Goal: Task Accomplishment & Management: Complete application form

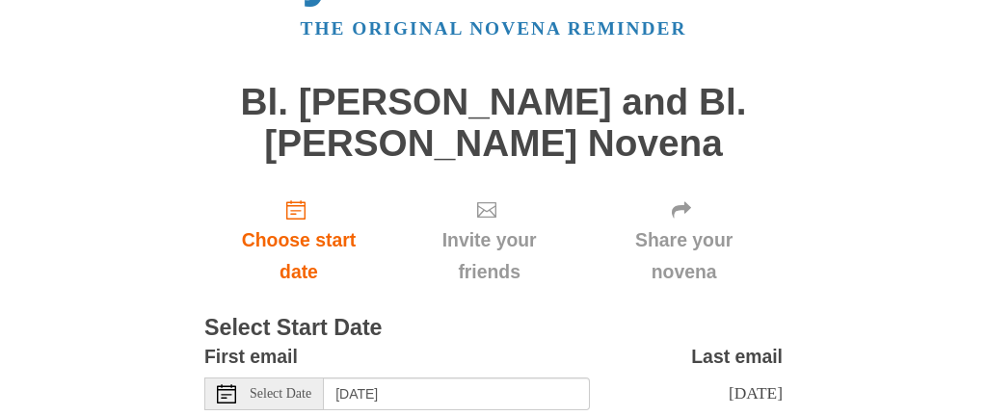
scroll to position [116, 0]
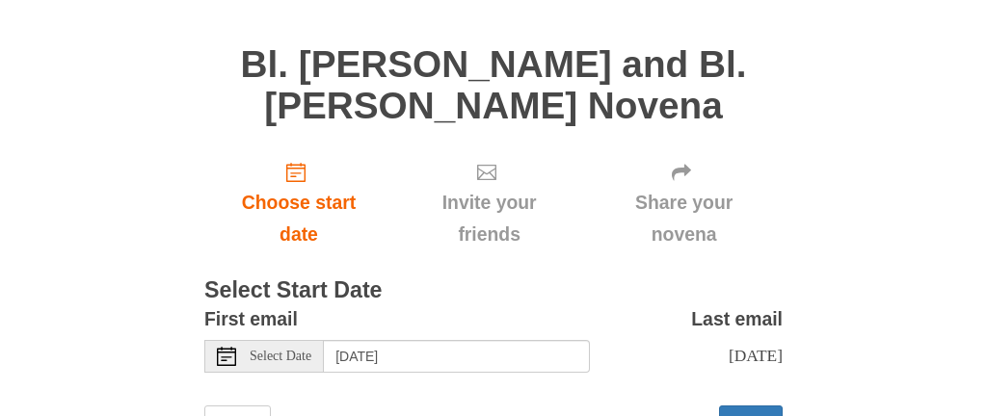
click at [222, 351] on use at bounding box center [226, 356] width 19 height 19
click at [673, 171] on use at bounding box center [680, 172] width 19 height 16
click at [669, 202] on span "Share your novena" at bounding box center [683, 219] width 159 height 64
click at [830, 196] on div "Pray More Novenas The original novena reminder Bl. Carlo Acutis and Bl. Pier Gi…" at bounding box center [493, 192] width 934 height 617
click at [677, 171] on use at bounding box center [680, 172] width 19 height 16
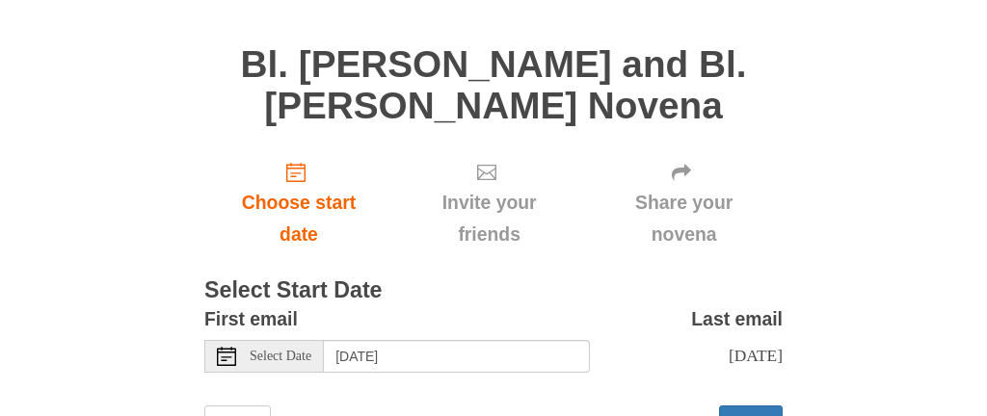
click at [668, 237] on span "Share your novena" at bounding box center [683, 219] width 159 height 64
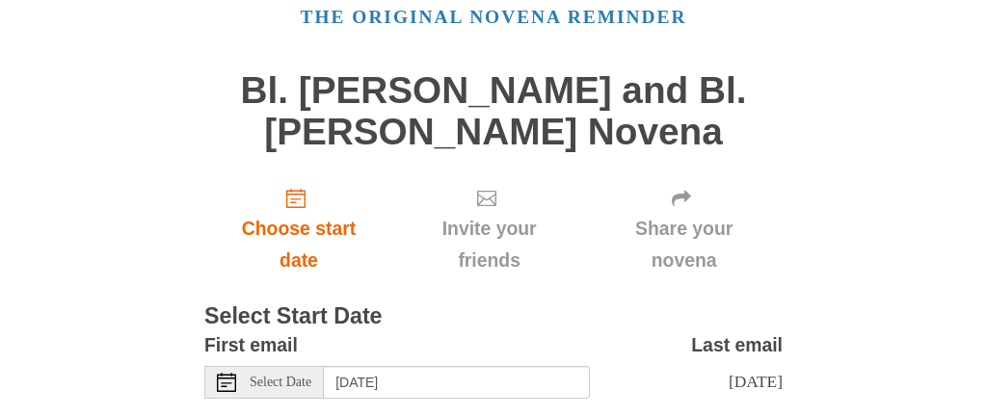
scroll to position [88, 0]
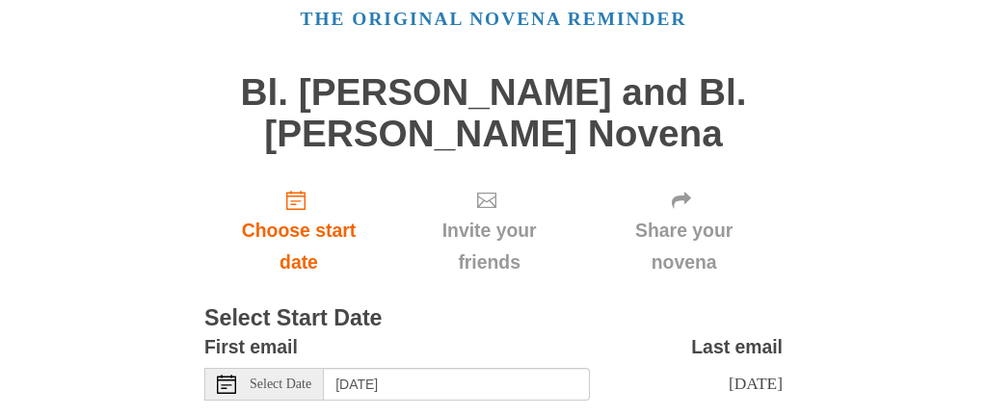
click at [580, 269] on div "Invite your friends" at bounding box center [489, 230] width 192 height 115
click at [135, 344] on div "Pray More Novenas The original novena reminder Bl. Carlo Acutis and Bl. Pier Gi…" at bounding box center [493, 220] width 934 height 617
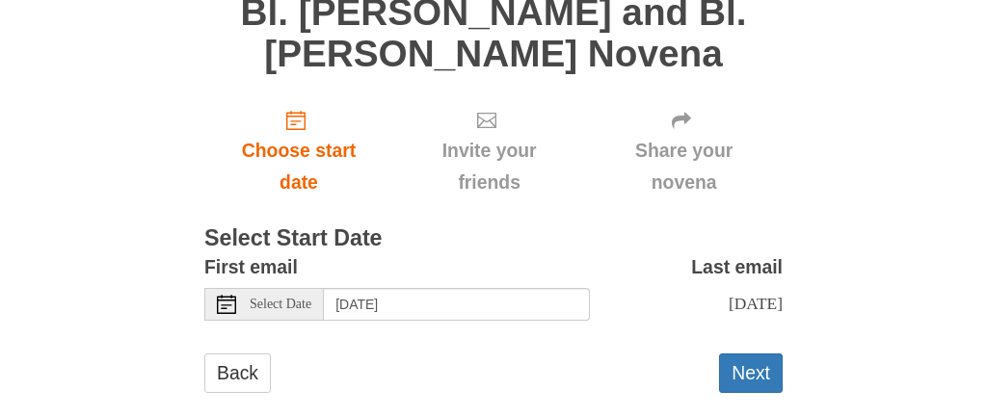
scroll to position [200, 0]
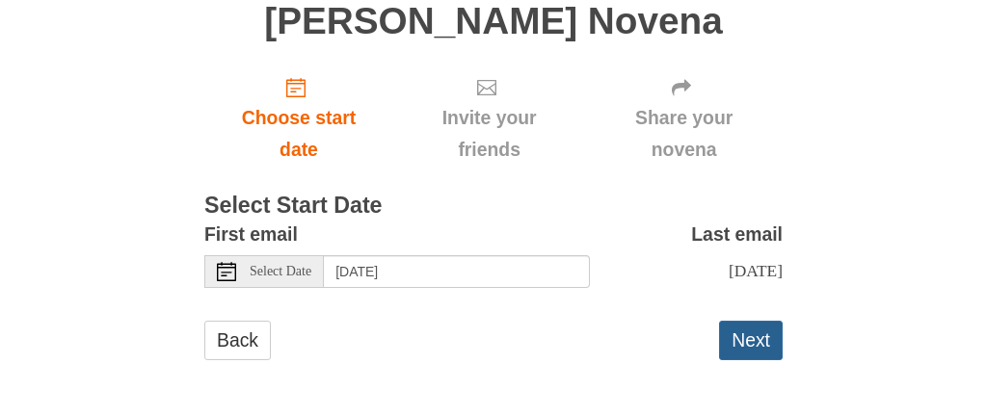
click at [746, 339] on button "Next" at bounding box center [751, 340] width 64 height 39
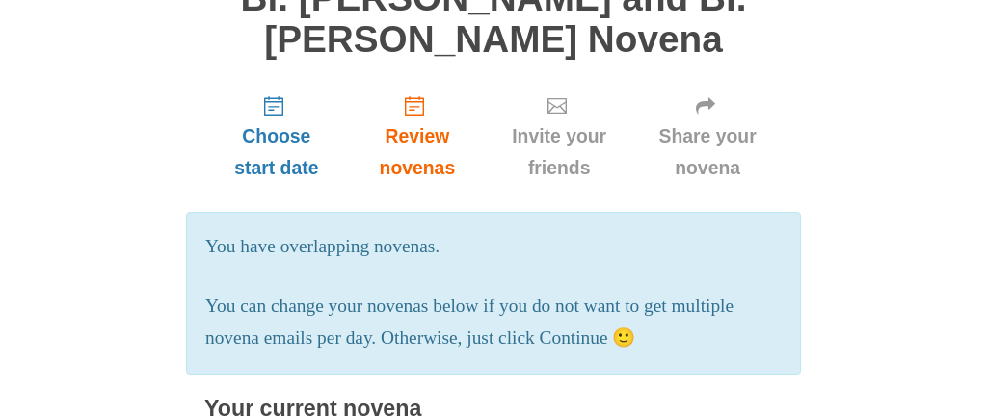
scroll to position [154, 0]
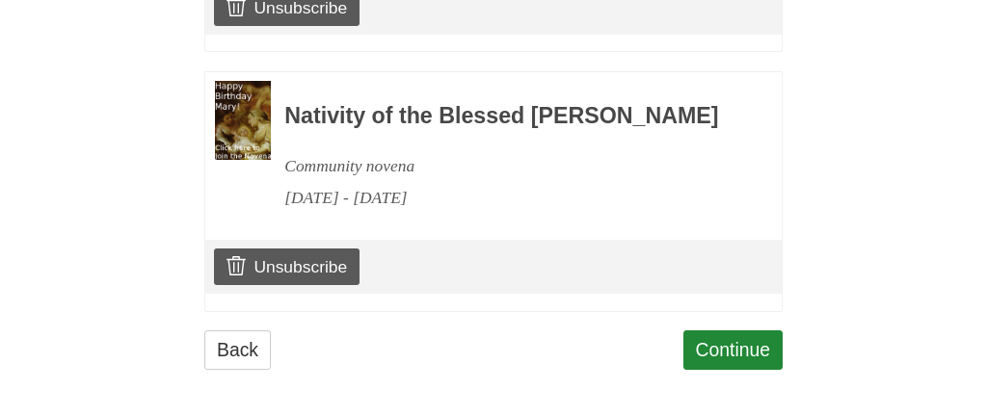
scroll to position [1234, 0]
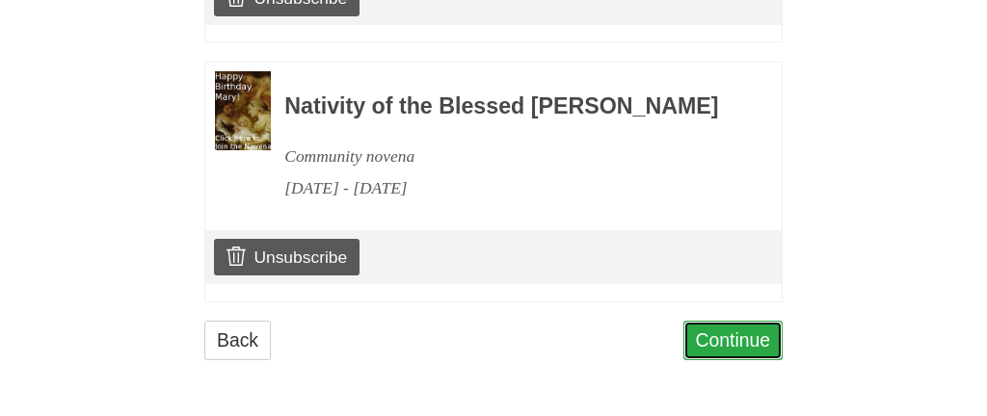
click at [725, 335] on link "Continue" at bounding box center [733, 340] width 100 height 39
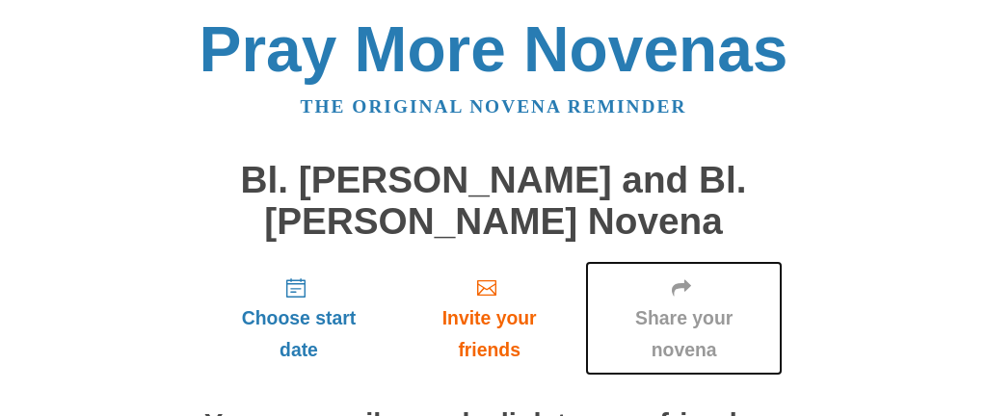
click at [678, 320] on span "Share your novena" at bounding box center [683, 335] width 159 height 64
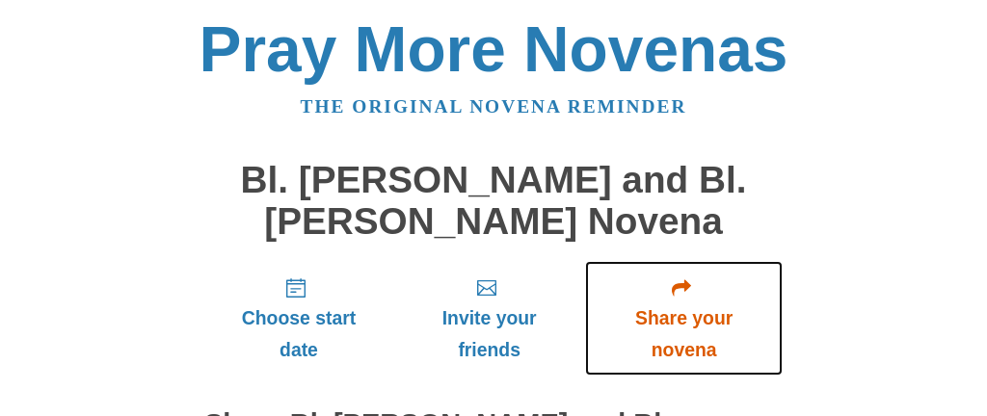
click at [682, 284] on use "Share your novena" at bounding box center [680, 287] width 19 height 16
click at [681, 284] on use "Share your novena" at bounding box center [680, 287] width 19 height 16
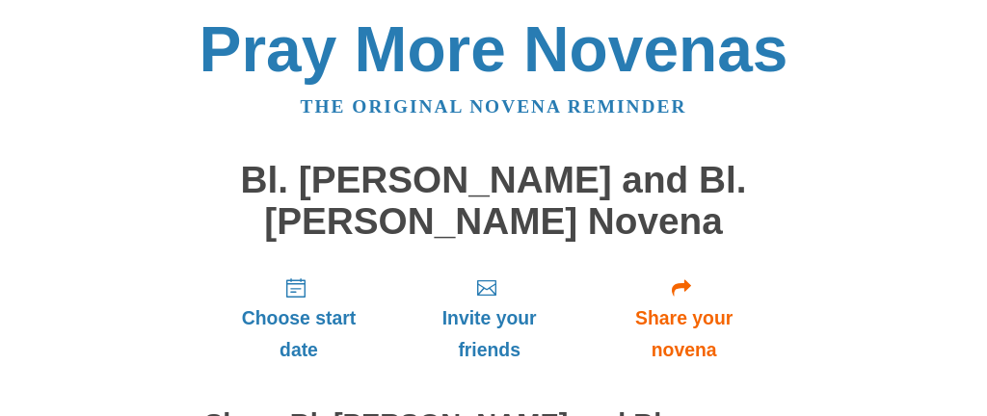
click at [829, 290] on div "Pray More Novenas The original novena reminder Bl. [PERSON_NAME] and Bl. [PERSO…" at bounding box center [493, 423] width 934 height 846
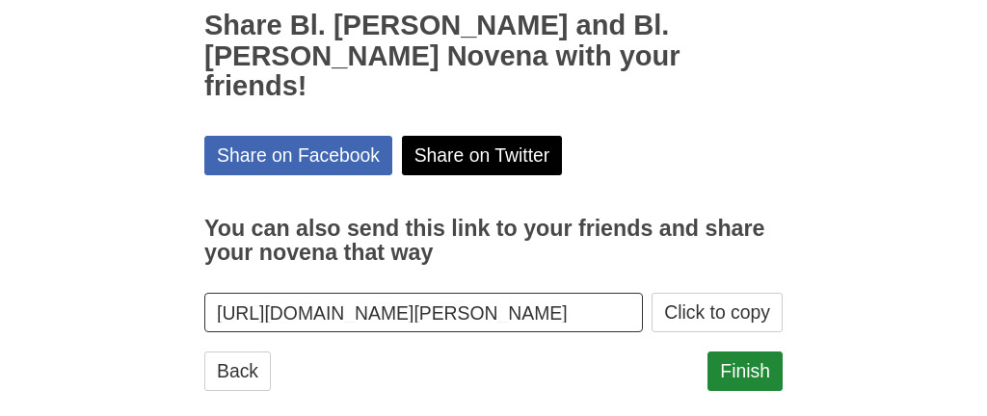
scroll to position [0, 76]
click at [744, 352] on link "Finish" at bounding box center [744, 371] width 75 height 39
